Goal: Information Seeking & Learning: Learn about a topic

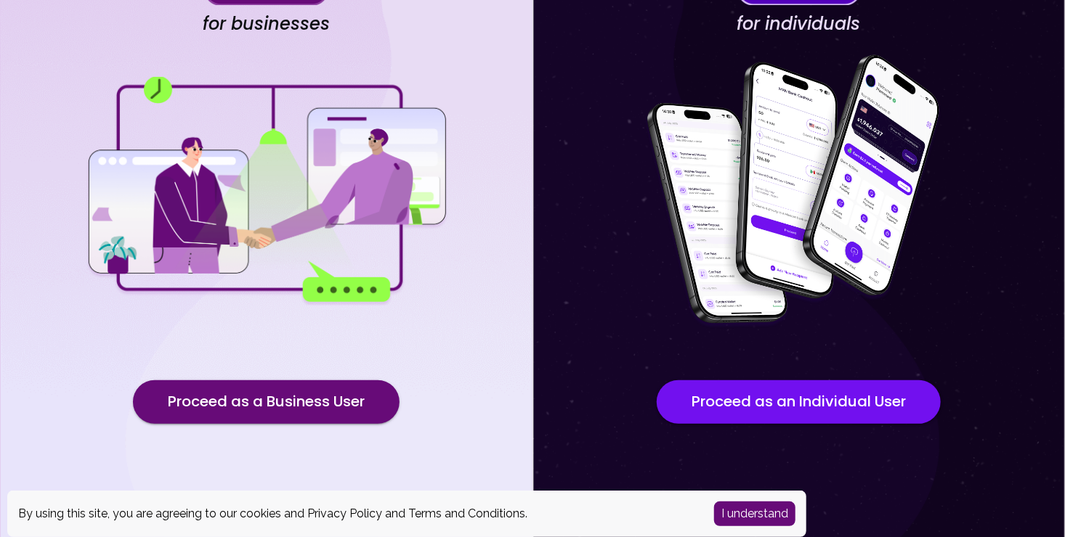
scroll to position [119, 0]
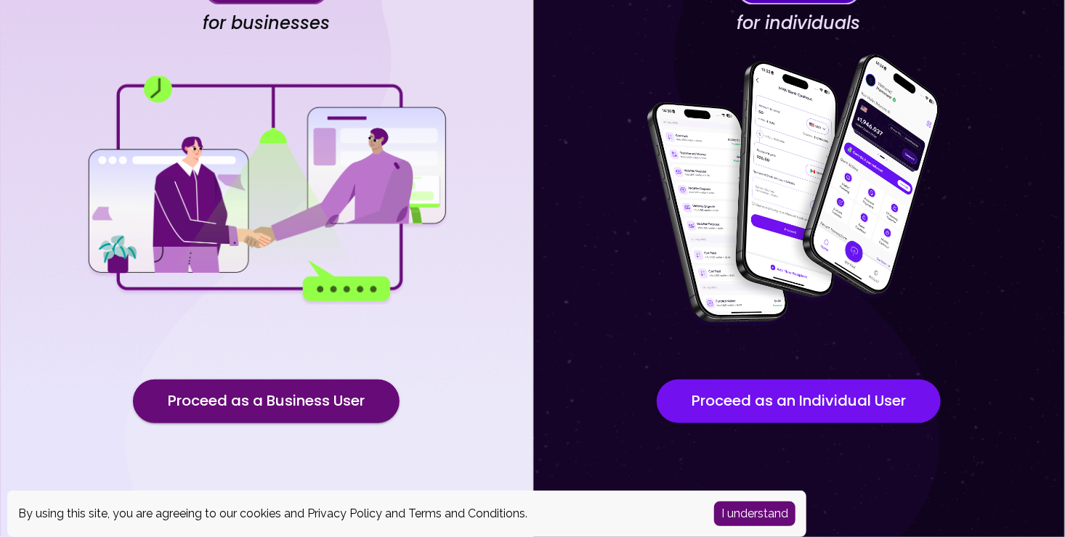
click at [751, 500] on div "I understand" at bounding box center [754, 514] width 103 height 46
click at [765, 514] on button "I understand" at bounding box center [754, 514] width 81 height 25
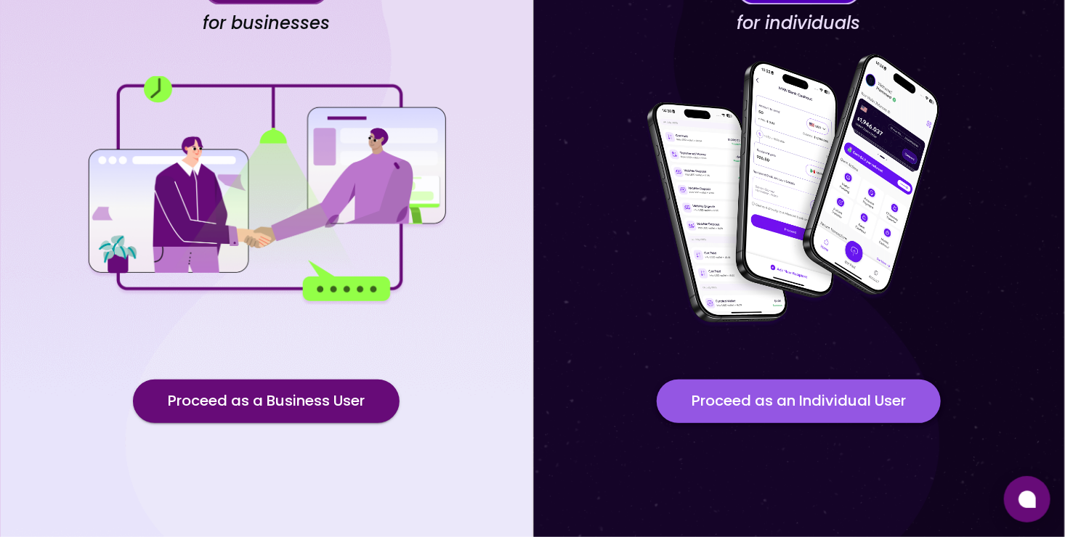
click at [817, 399] on button "Proceed as an Individual User" at bounding box center [799, 402] width 284 height 44
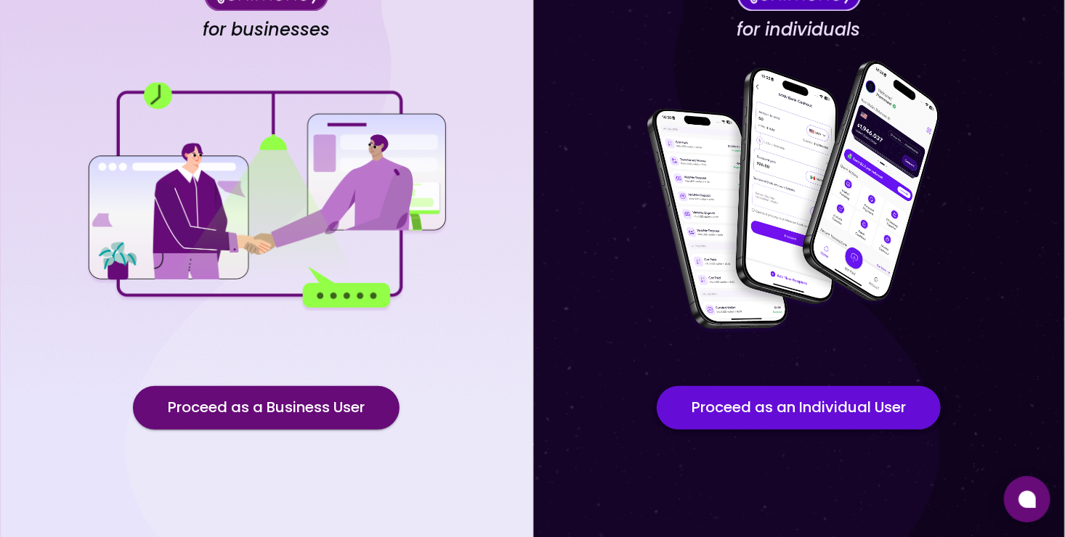
scroll to position [119, 0]
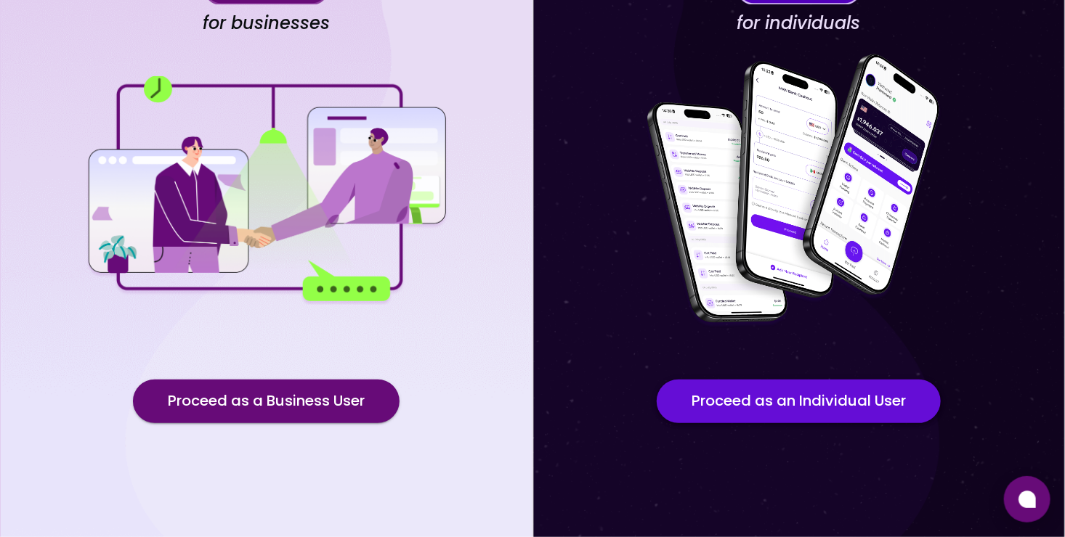
click at [768, 401] on button "Proceed as an Individual User" at bounding box center [799, 402] width 284 height 44
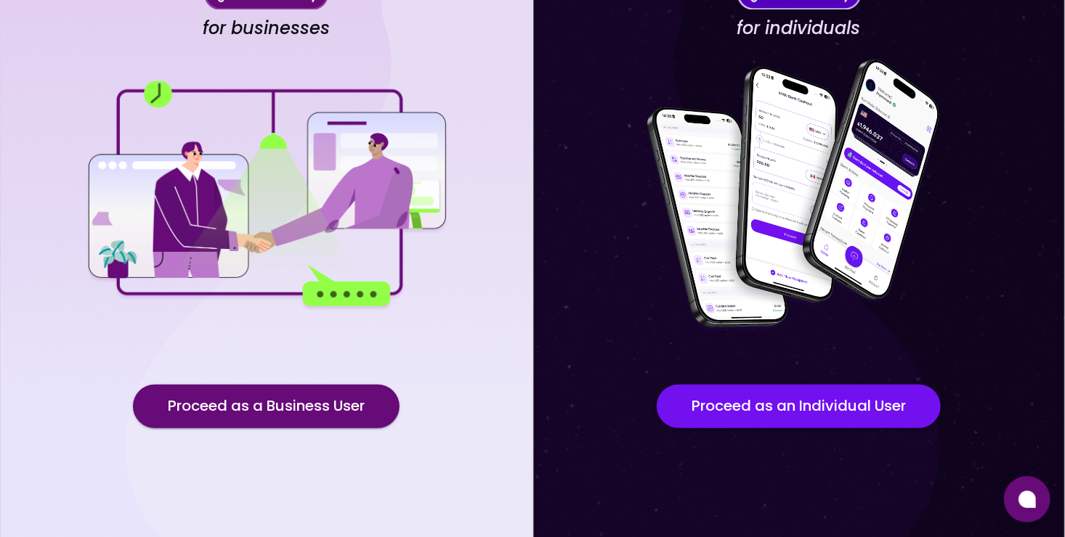
scroll to position [119, 0]
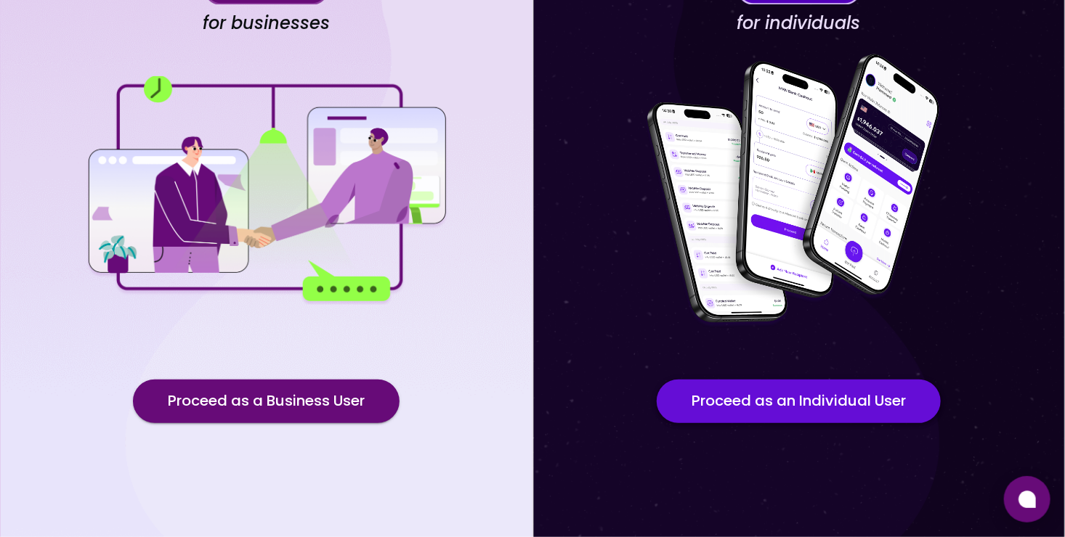
click at [759, 404] on button "Proceed as an Individual User" at bounding box center [799, 402] width 284 height 44
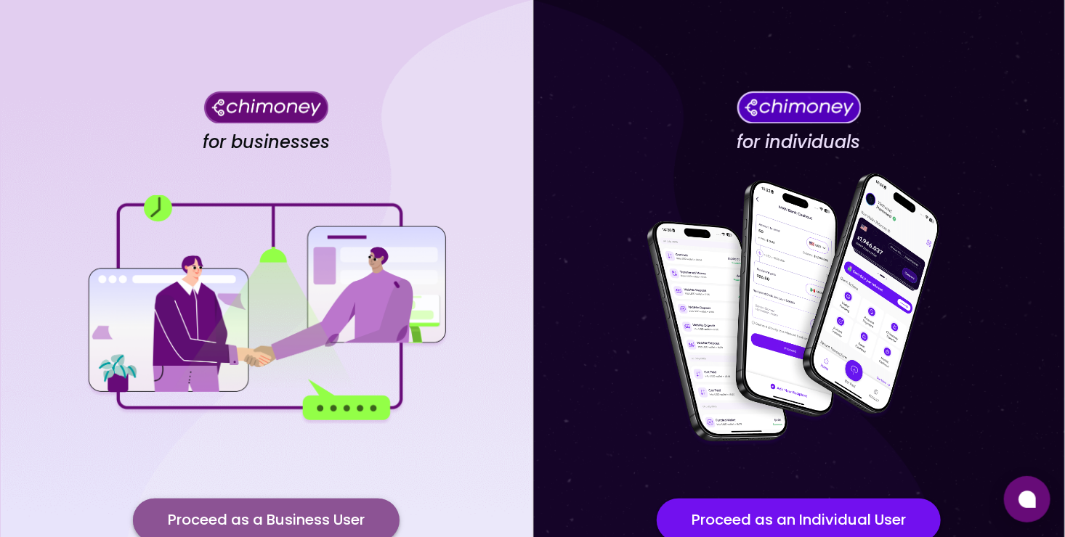
click at [293, 509] on button "Proceed as a Business User" at bounding box center [266, 521] width 267 height 44
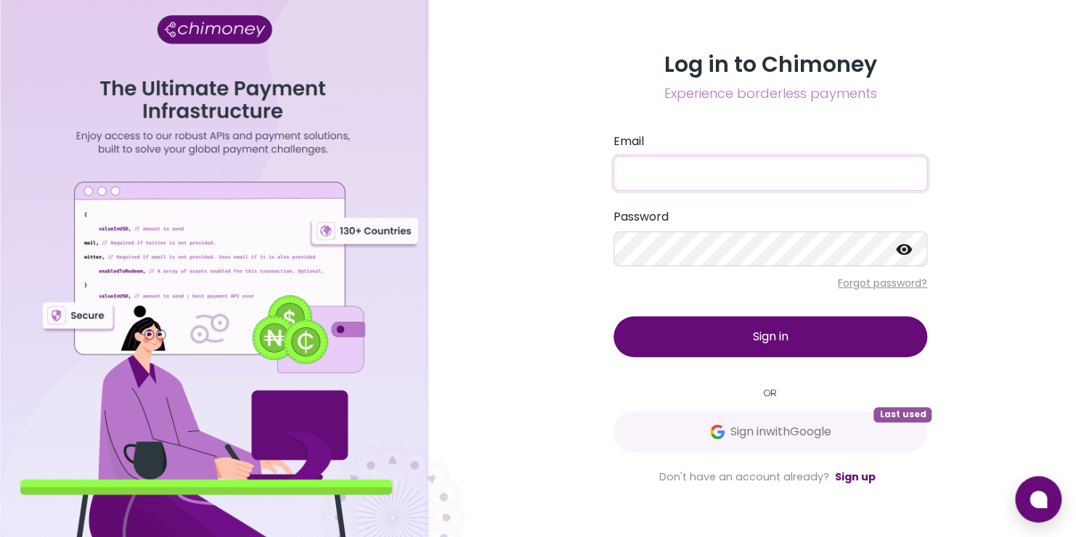
click at [670, 165] on input "Email" at bounding box center [771, 173] width 314 height 35
drag, startPoint x: 466, startPoint y: 283, endPoint x: 490, endPoint y: 291, distance: 25.3
click at [466, 283] on div "Log in to Chimoney Experience borderless payments Email Password Forgot passwor…" at bounding box center [771, 268] width 612 height 537
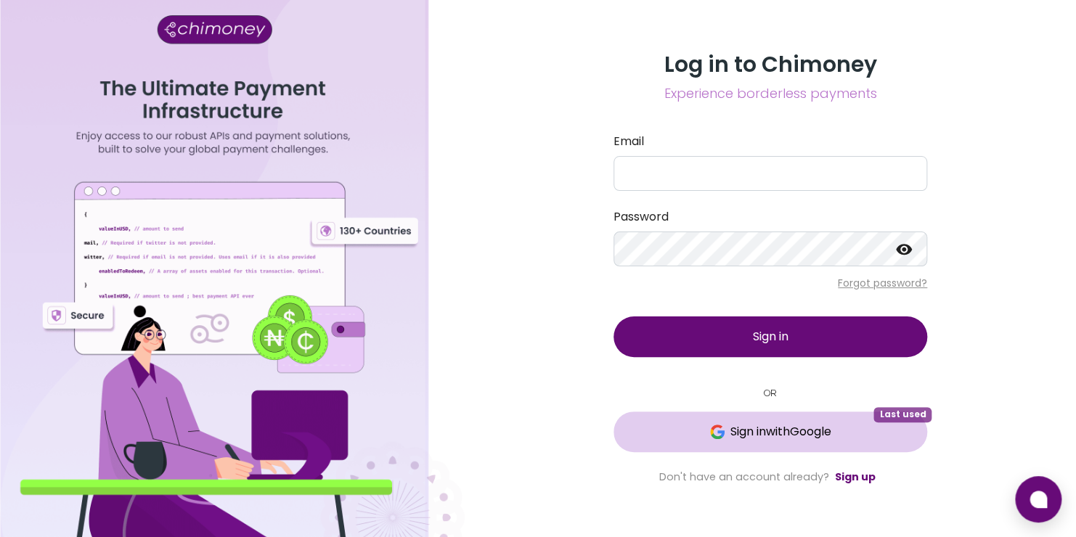
click at [733, 421] on button "Sign in with Google Last used" at bounding box center [771, 432] width 314 height 41
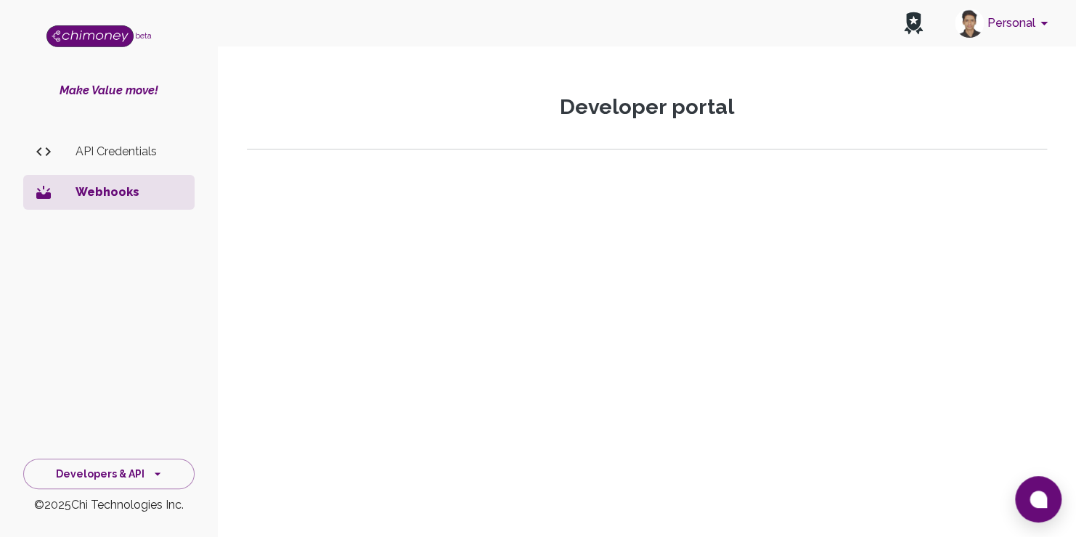
click at [65, 154] on div "side nav" at bounding box center [55, 151] width 41 height 17
click at [144, 164] on li "API Credentials" at bounding box center [108, 151] width 171 height 35
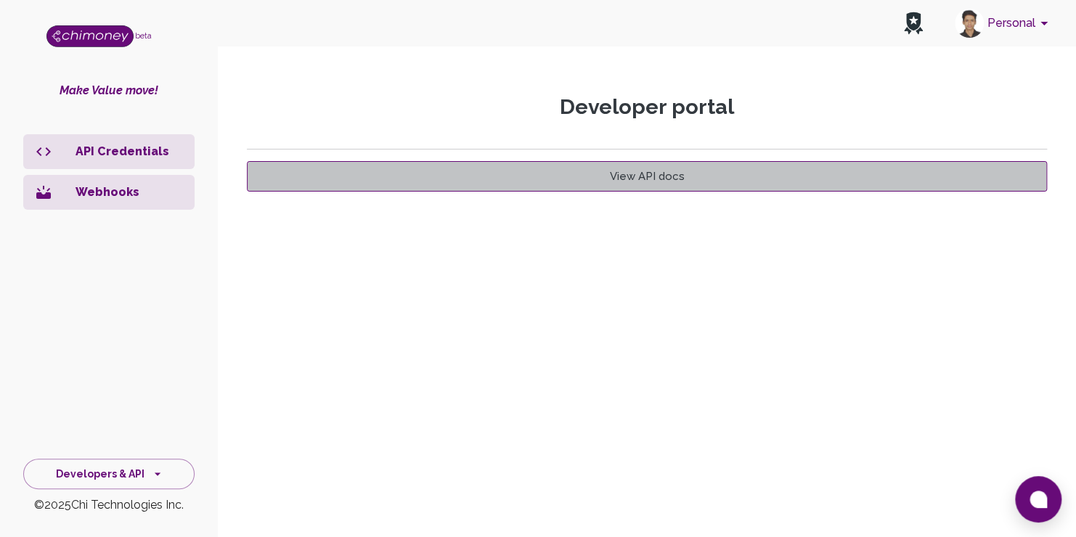
click at [710, 174] on link "View API docs" at bounding box center [647, 176] width 800 height 31
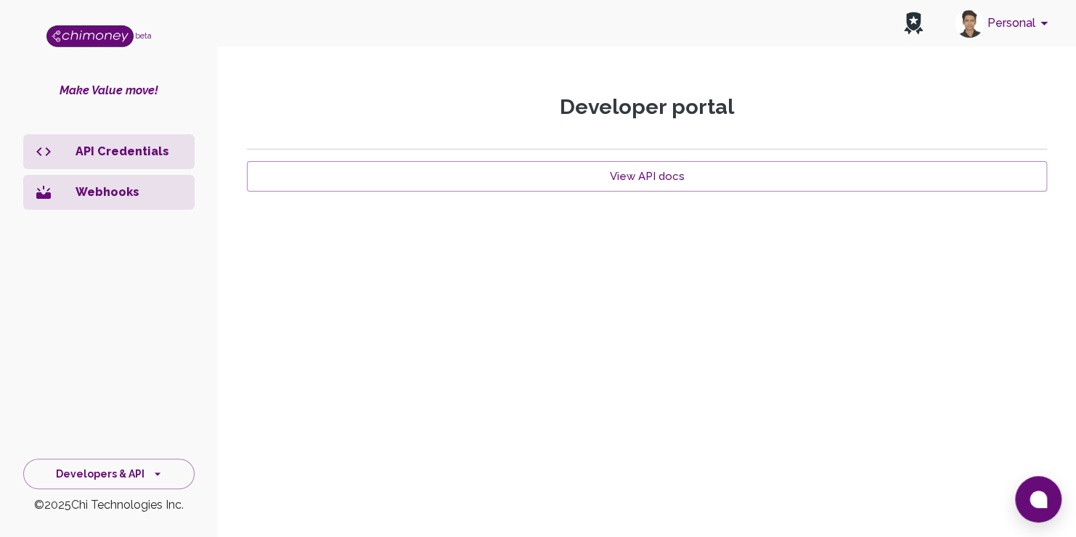
click at [1010, 30] on button "Personal" at bounding box center [1004, 23] width 110 height 38
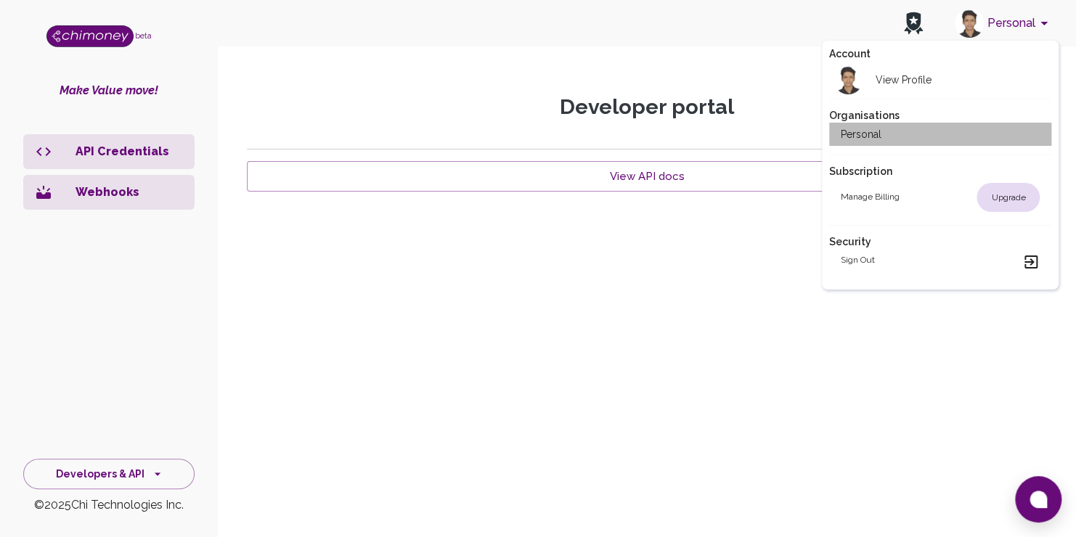
click at [886, 131] on li "Personal" at bounding box center [940, 134] width 223 height 23
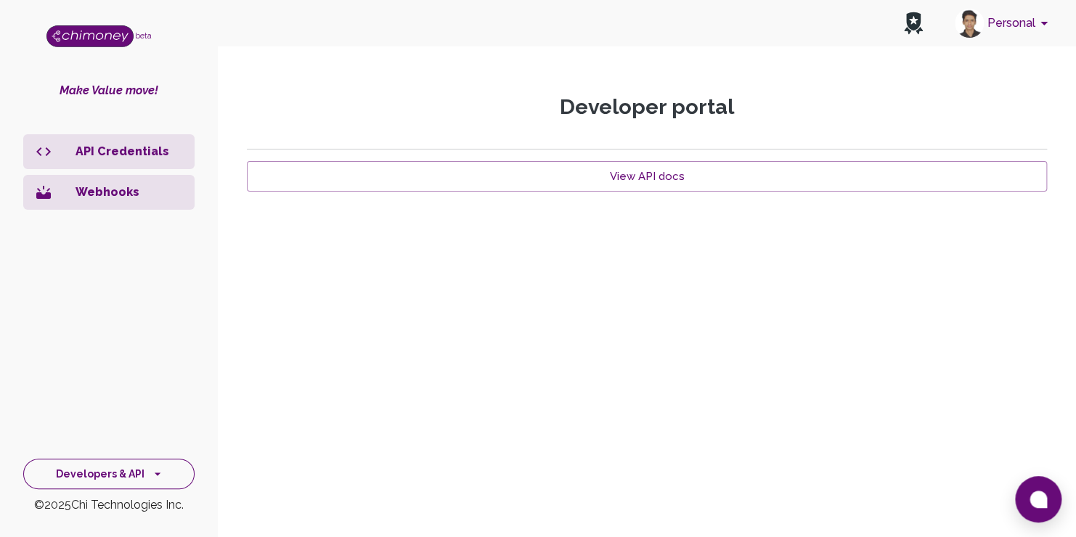
click at [153, 476] on icon "side nav" at bounding box center [157, 474] width 15 height 15
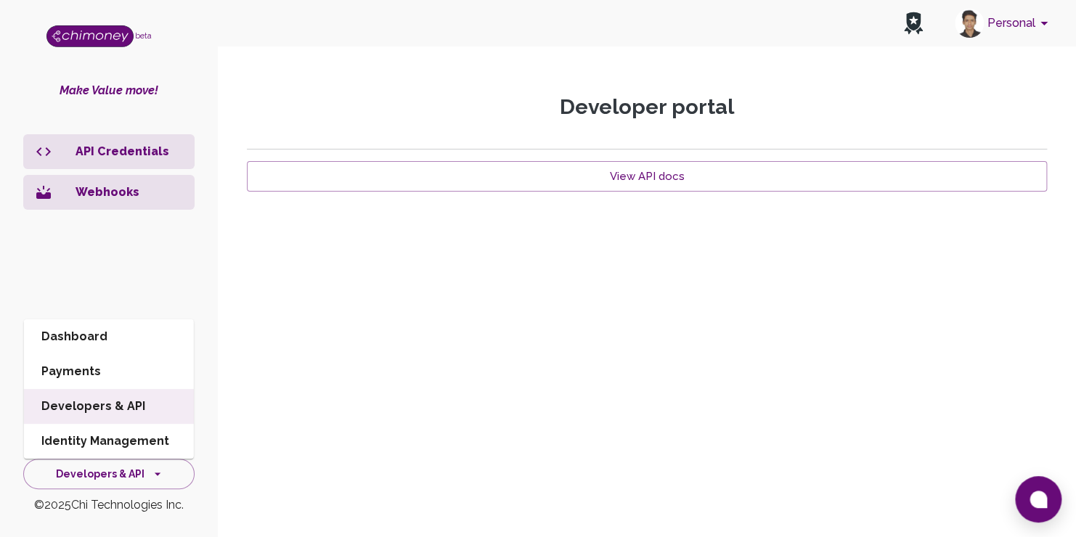
click at [128, 411] on li "Developers & API" at bounding box center [109, 406] width 170 height 35
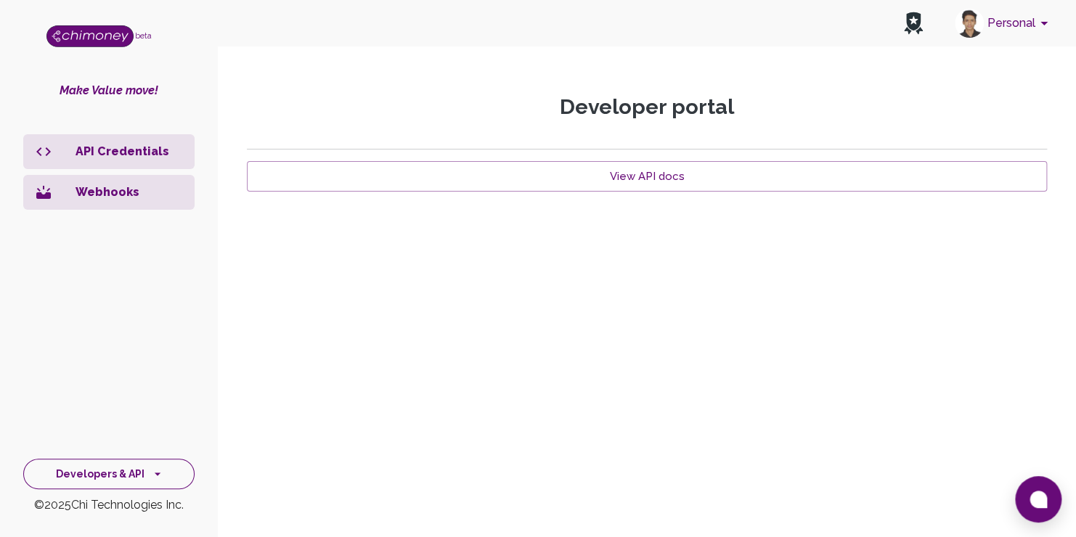
click at [119, 470] on button "Developers & API" at bounding box center [108, 474] width 171 height 31
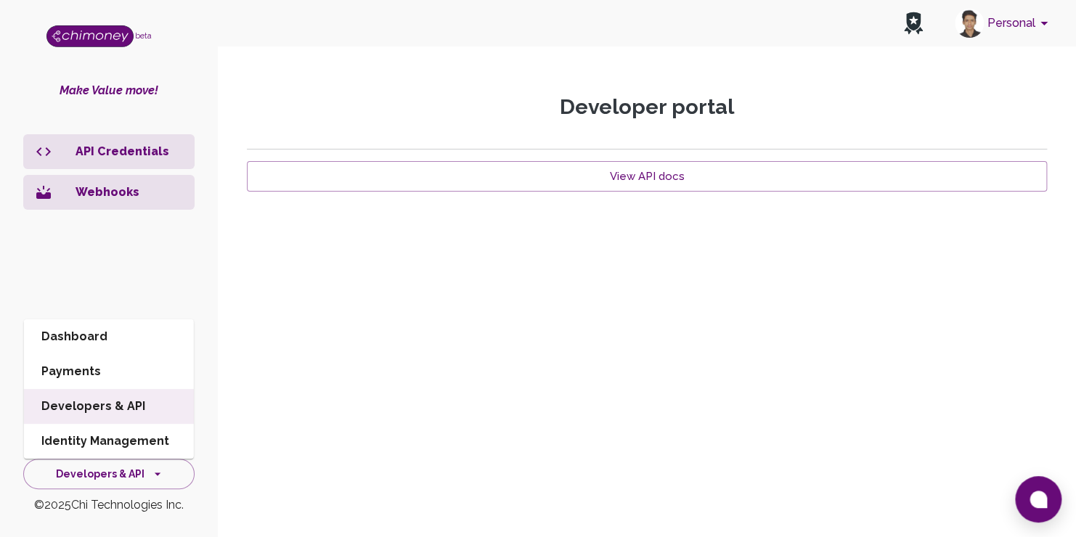
click at [134, 338] on li "Dashboard" at bounding box center [109, 337] width 170 height 35
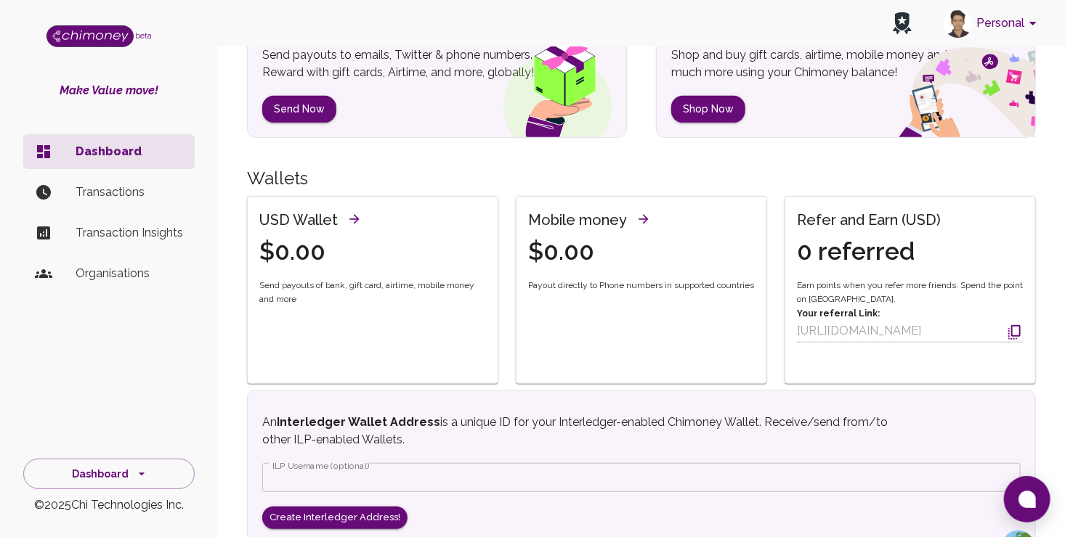
scroll to position [456, 0]
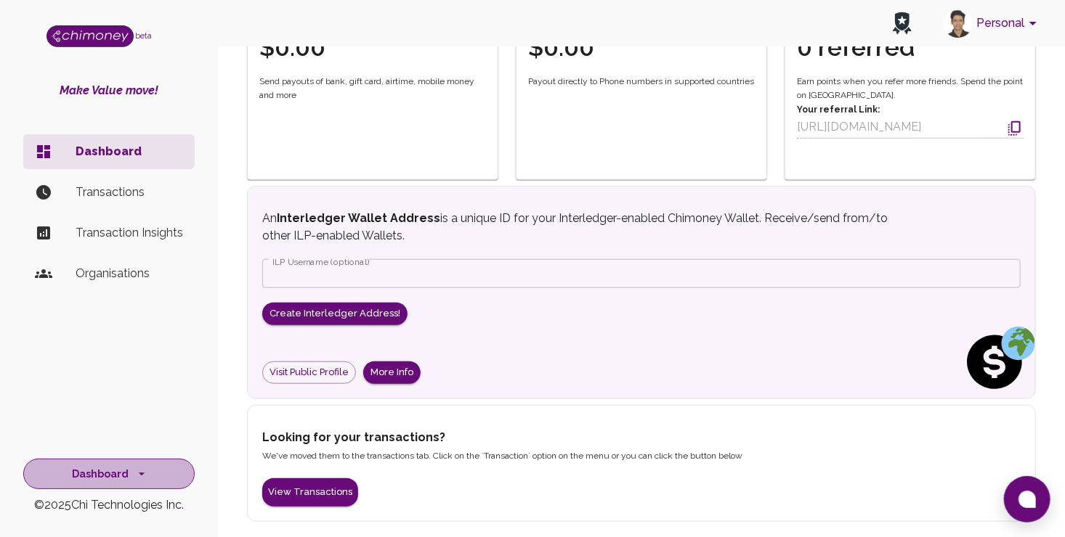
click at [116, 488] on button "Dashboard" at bounding box center [108, 474] width 171 height 31
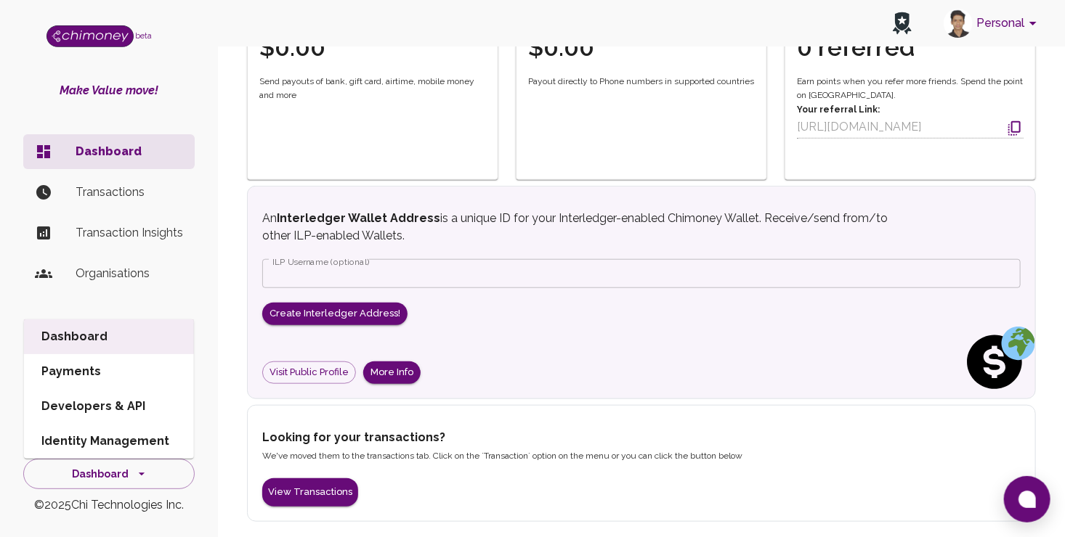
click at [134, 409] on li "Developers & API" at bounding box center [109, 406] width 170 height 35
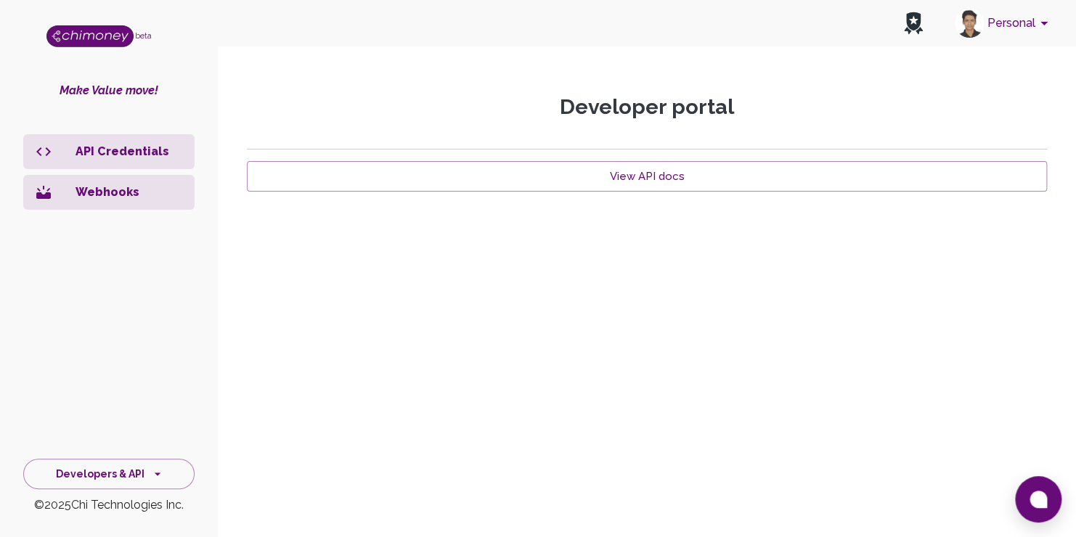
click at [137, 157] on p "API Credentials" at bounding box center [129, 151] width 107 height 17
click at [128, 198] on p "Webhooks" at bounding box center [129, 192] width 107 height 17
click at [113, 195] on p "Webhooks" at bounding box center [129, 192] width 107 height 17
click at [134, 158] on p "API Credentials" at bounding box center [129, 151] width 107 height 17
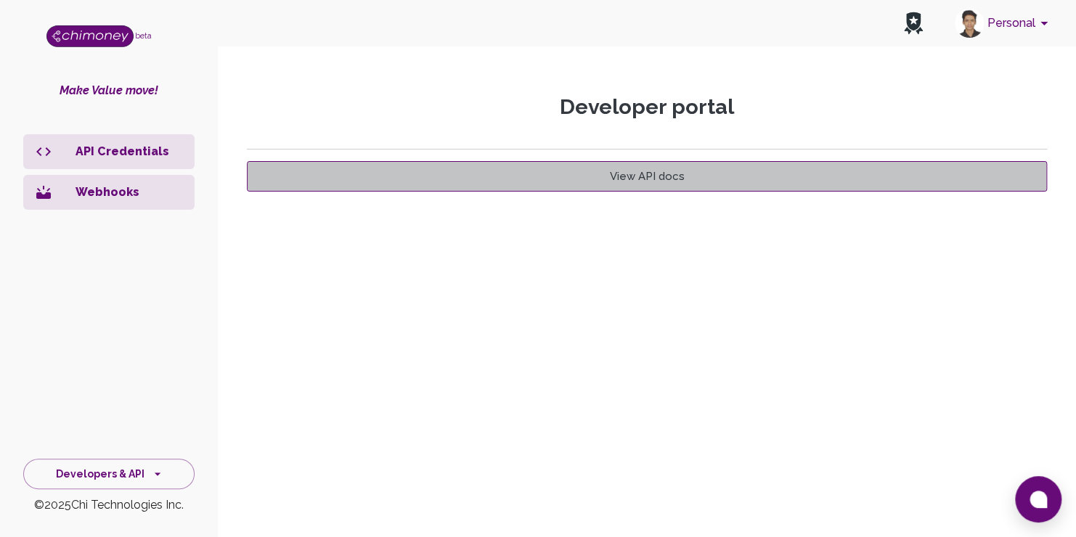
click at [538, 167] on link "View API docs" at bounding box center [647, 176] width 800 height 31
